Goal: Task Accomplishment & Management: Complete application form

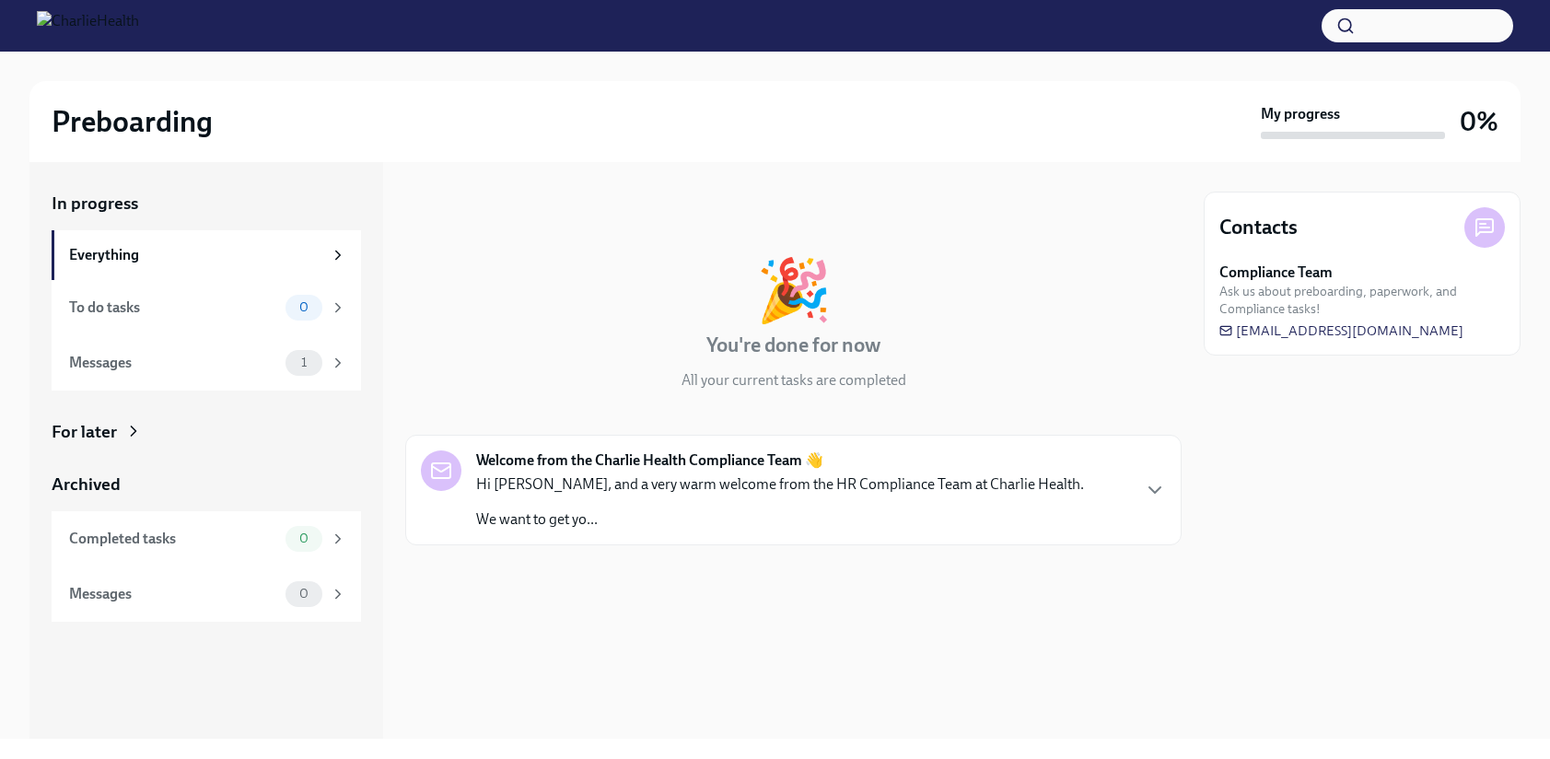
click at [1113, 496] on div "Welcome from the Charlie Health Compliance Team 👋 Hi ZoeAnn, and a very warm we…" at bounding box center [793, 489] width 745 height 79
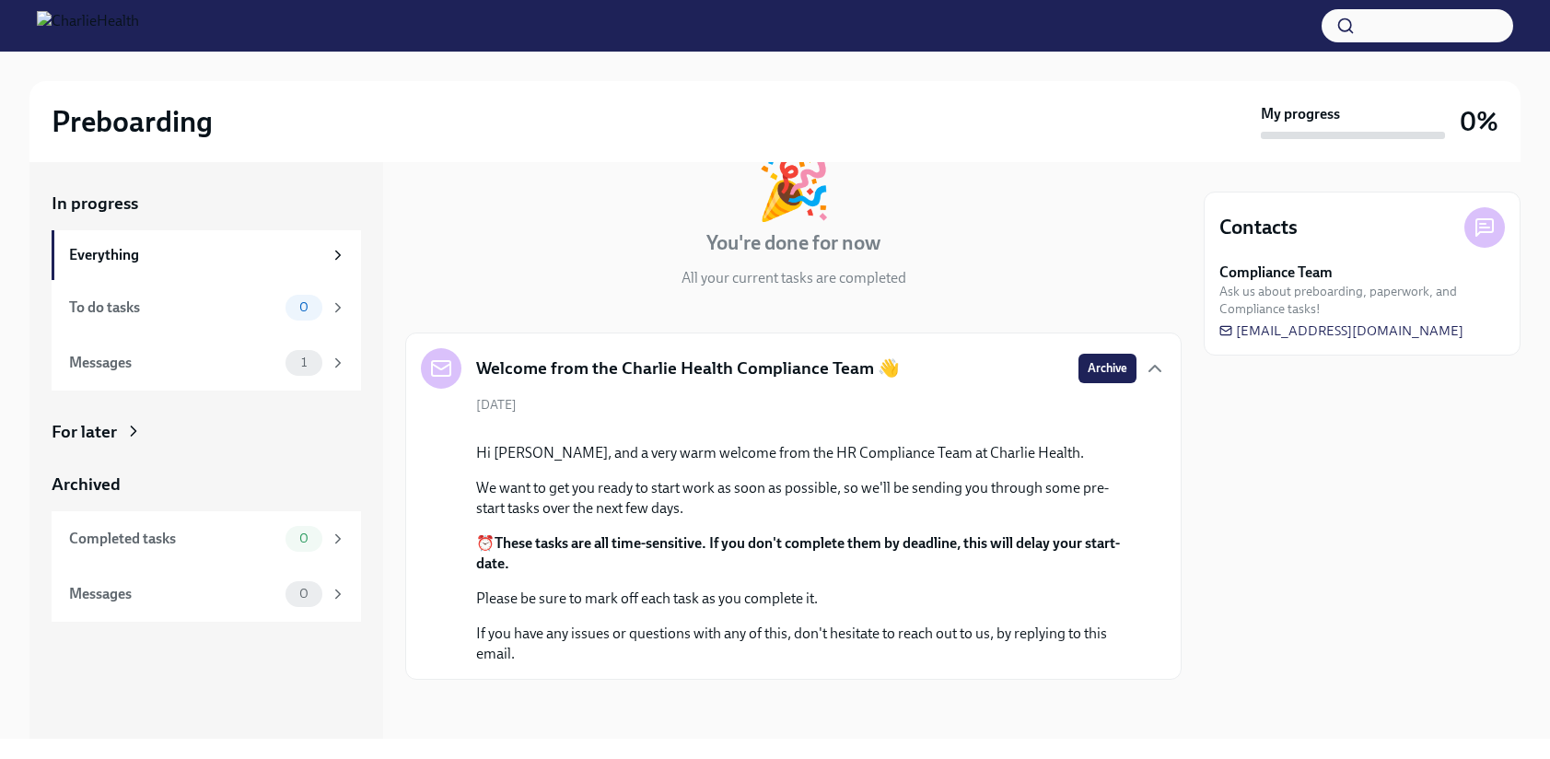
scroll to position [287, 0]
click at [275, 357] on div "Messages" at bounding box center [173, 363] width 209 height 20
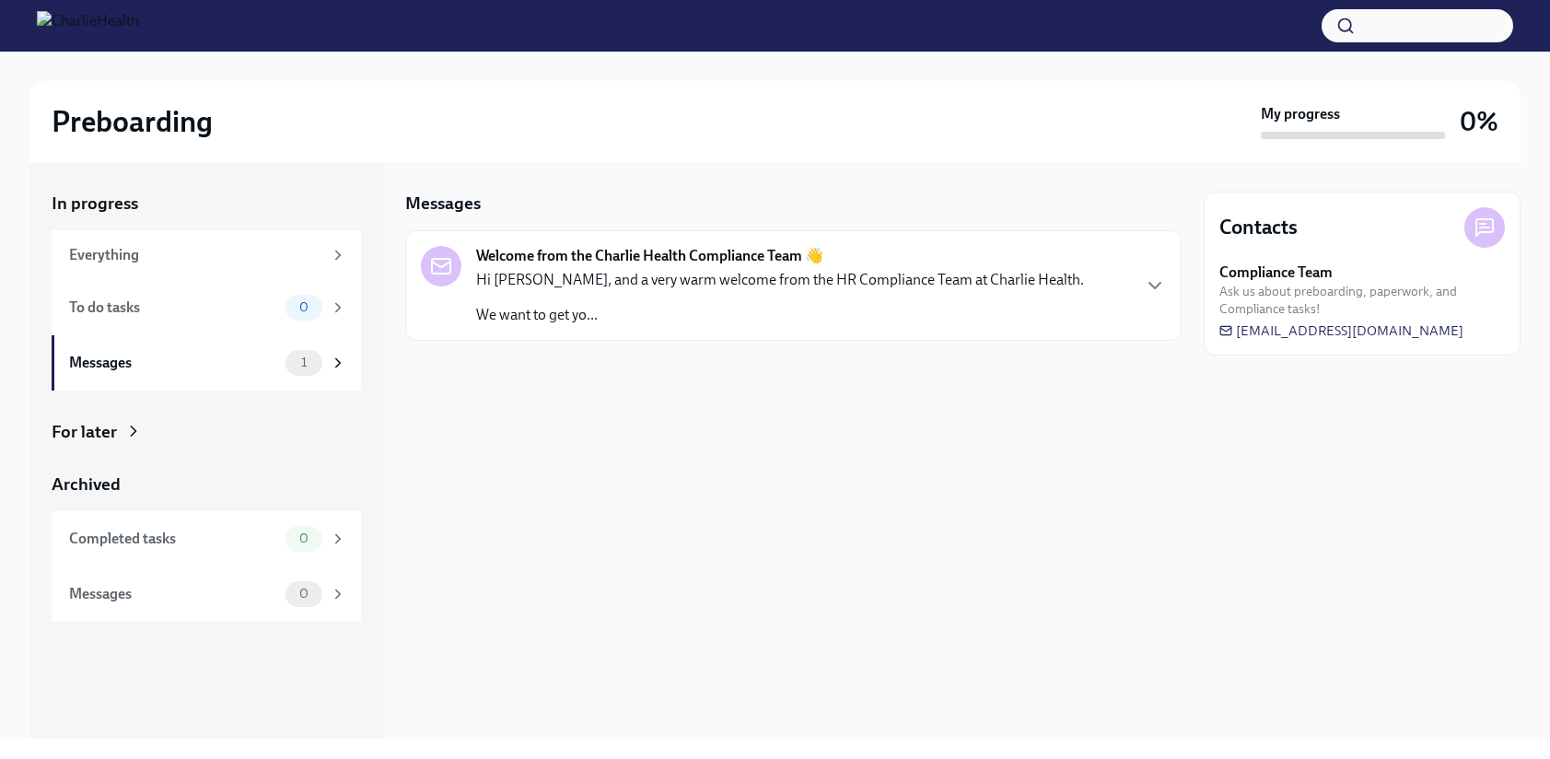
click at [620, 303] on div "Hi ZoeAnn, and a very warm welcome from the HR Compliance Team at Charlie Healt…" at bounding box center [780, 297] width 608 height 55
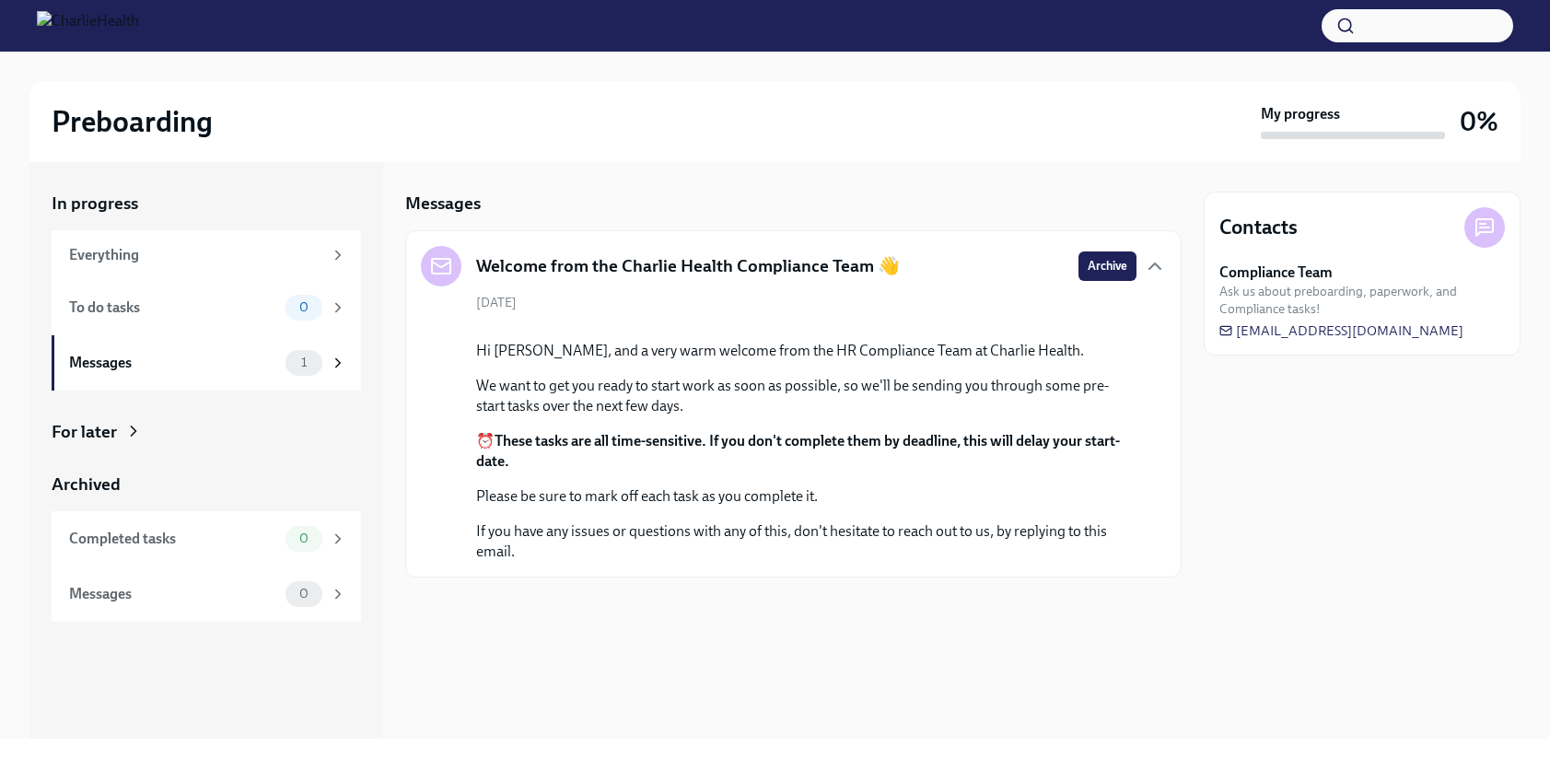
scroll to position [83, 0]
click at [139, 23] on img at bounding box center [88, 25] width 102 height 29
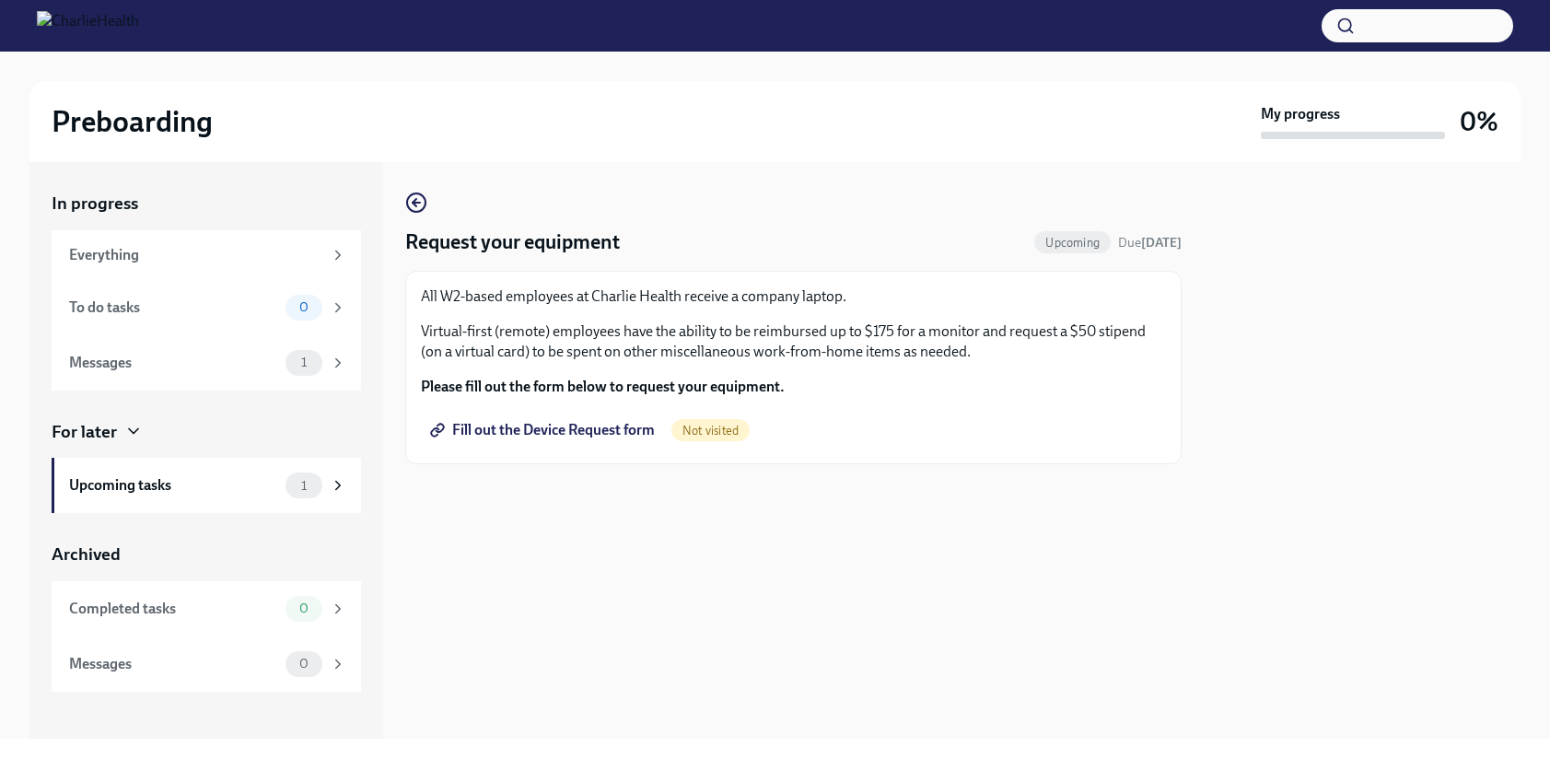
click at [535, 428] on span "Fill out the Device Request form" at bounding box center [544, 430] width 221 height 18
click at [859, 221] on div "Request your equipment Done Due [DATE] All W2-based employees at Charlie Health…" at bounding box center [793, 329] width 776 height 273
click at [286, 636] on div "Completed tasks 1" at bounding box center [206, 610] width 309 height 55
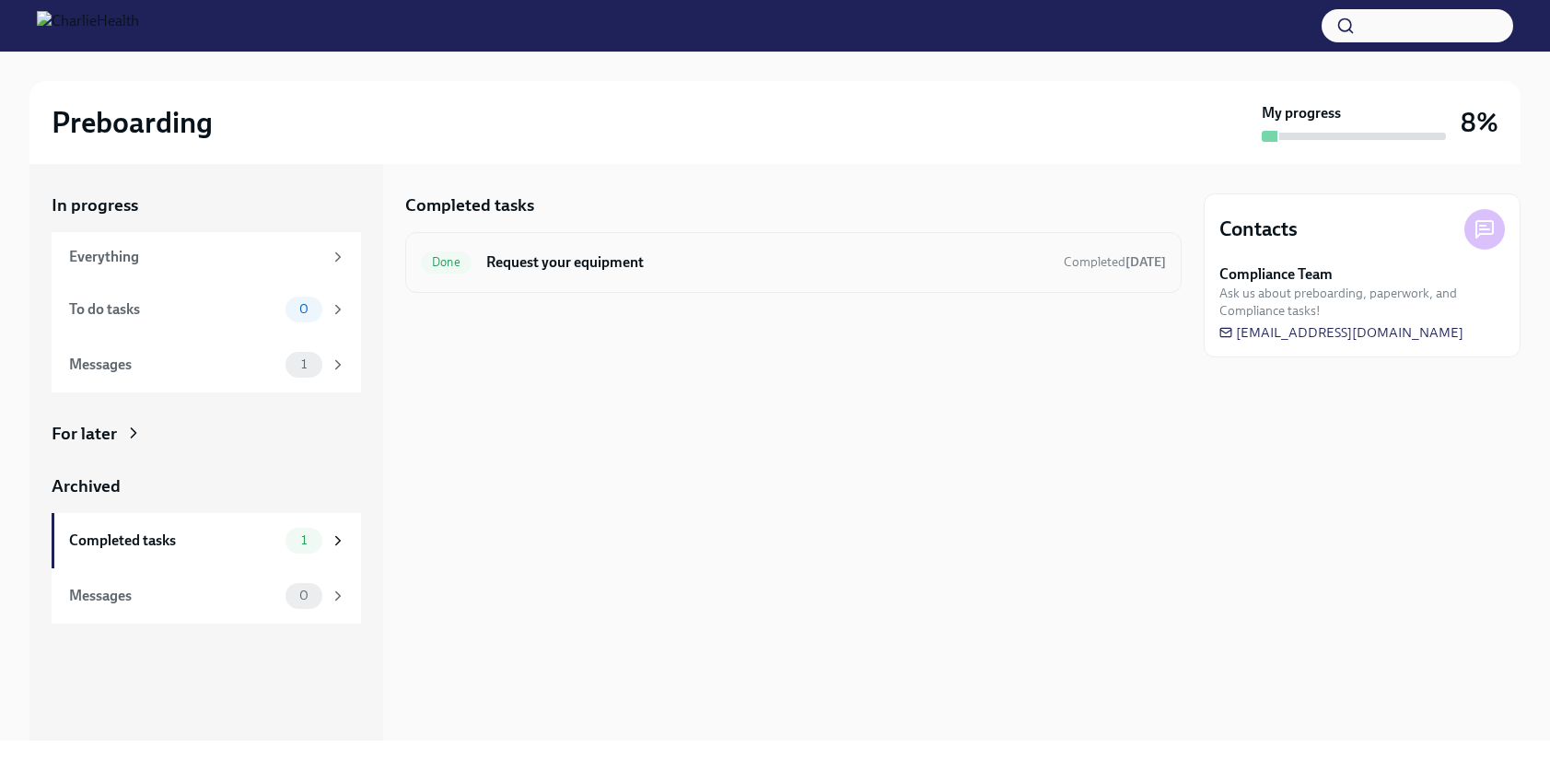
click at [587, 265] on h6 "Request your equipment" at bounding box center [767, 262] width 563 height 20
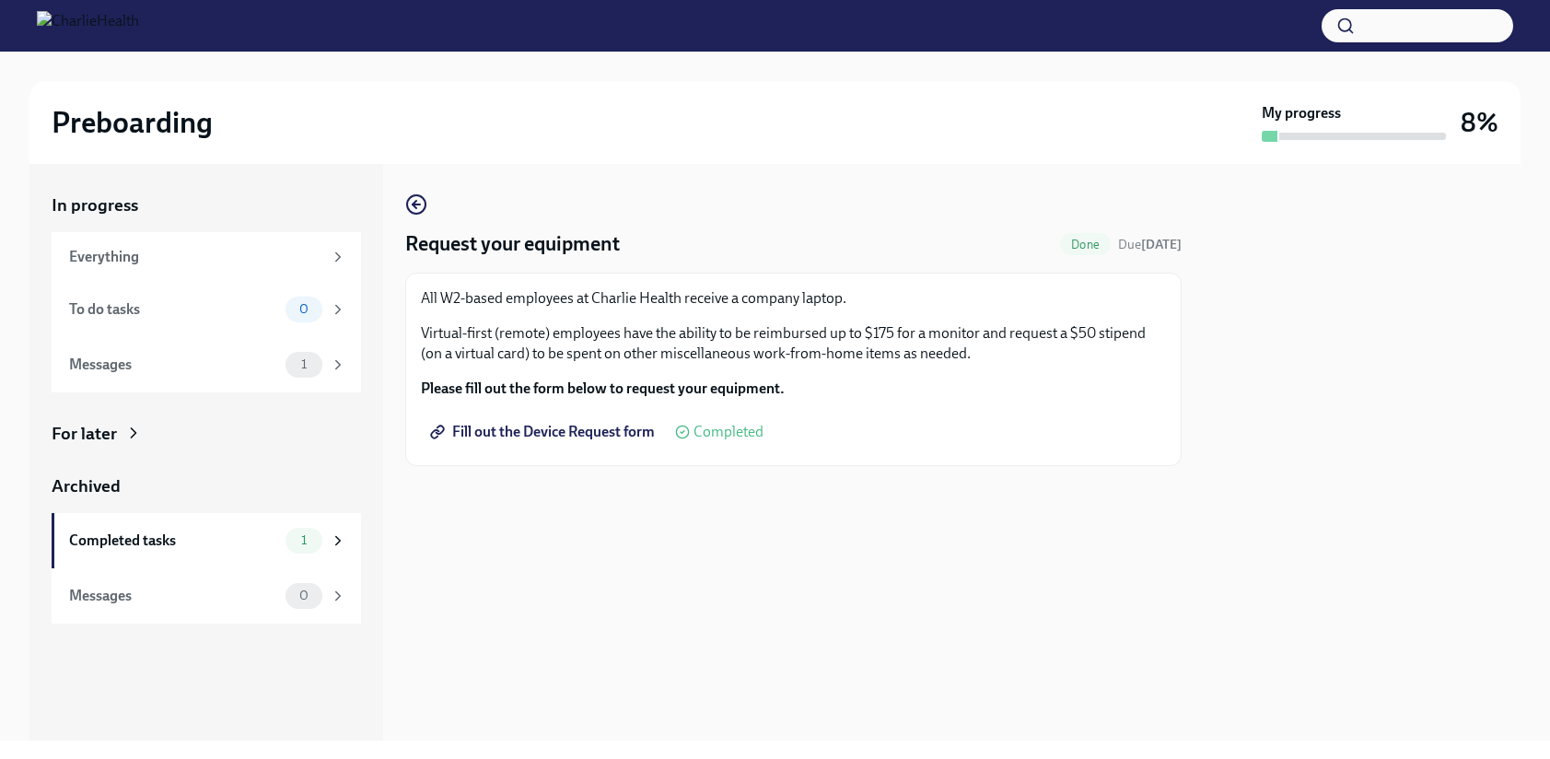
click at [579, 436] on span "Fill out the Device Request form" at bounding box center [544, 432] width 221 height 18
